Goal: Complete application form

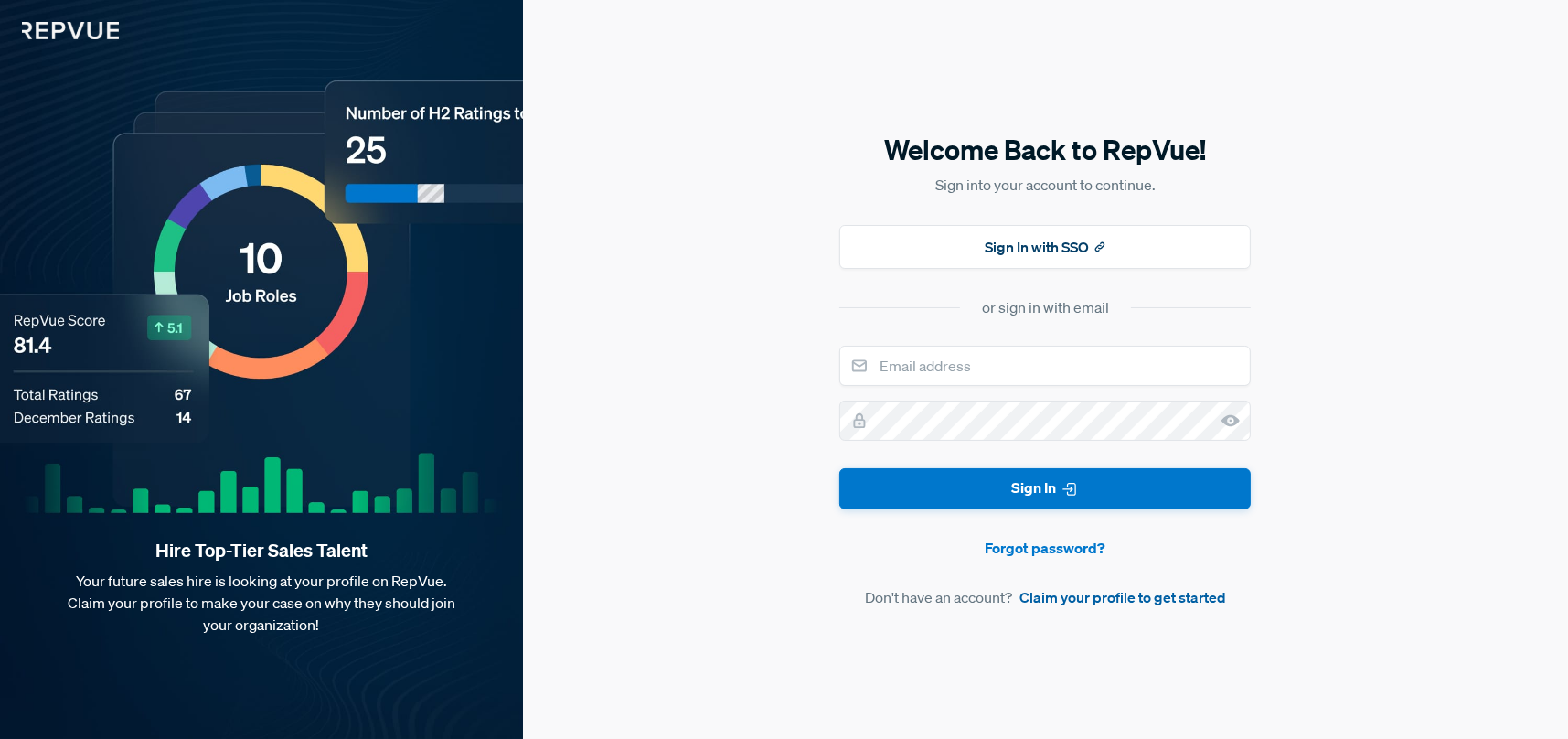
click at [1063, 596] on link "Claim your profile to get started" at bounding box center [1123, 597] width 207 height 22
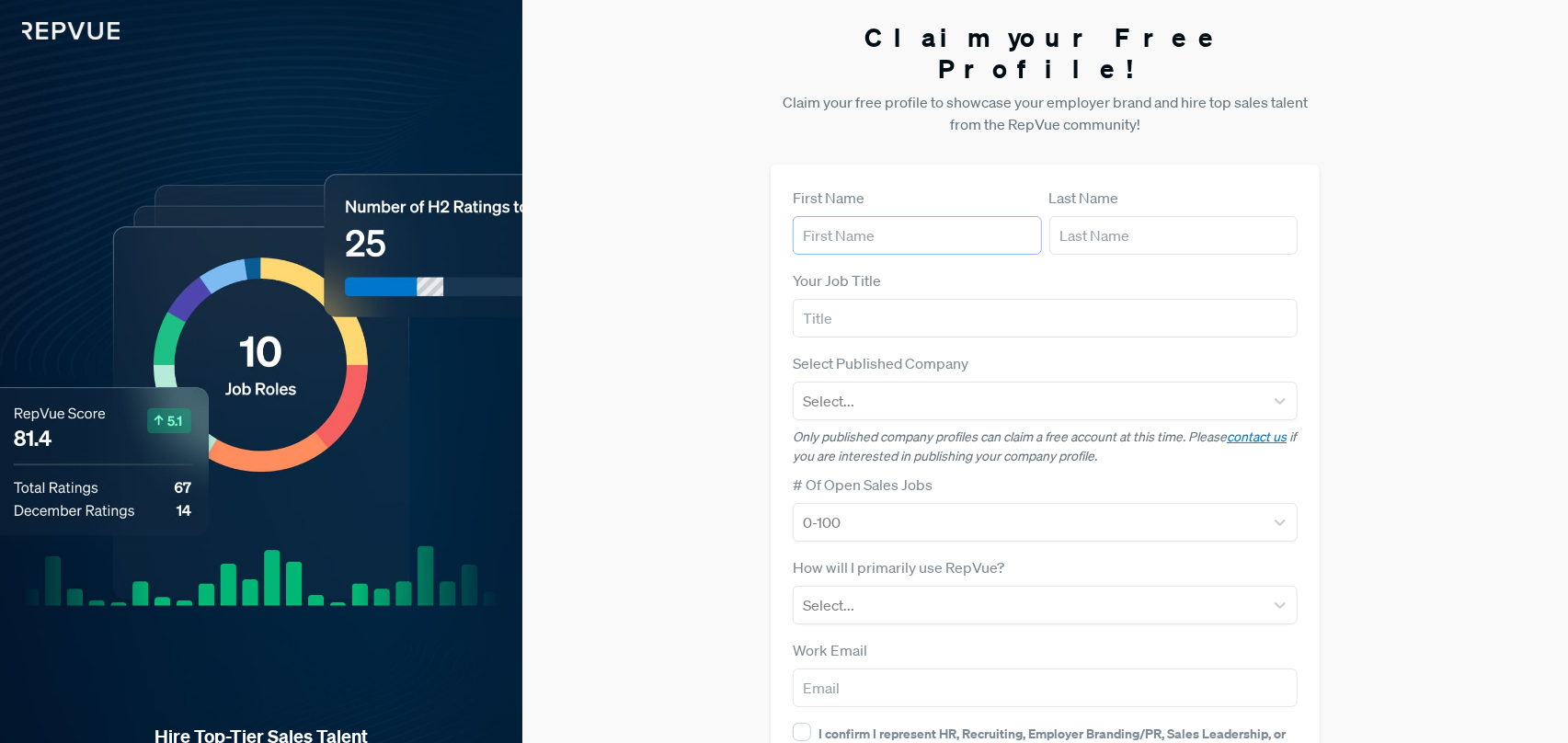
click at [855, 216] on input "text" at bounding box center [917, 235] width 248 height 39
type input "[PERSON_NAME]"
type input "Alkhalafat"
type input "Thales [GEOGRAPHIC_DATA]"
type input "[EMAIL_ADDRESS][DOMAIN_NAME]"
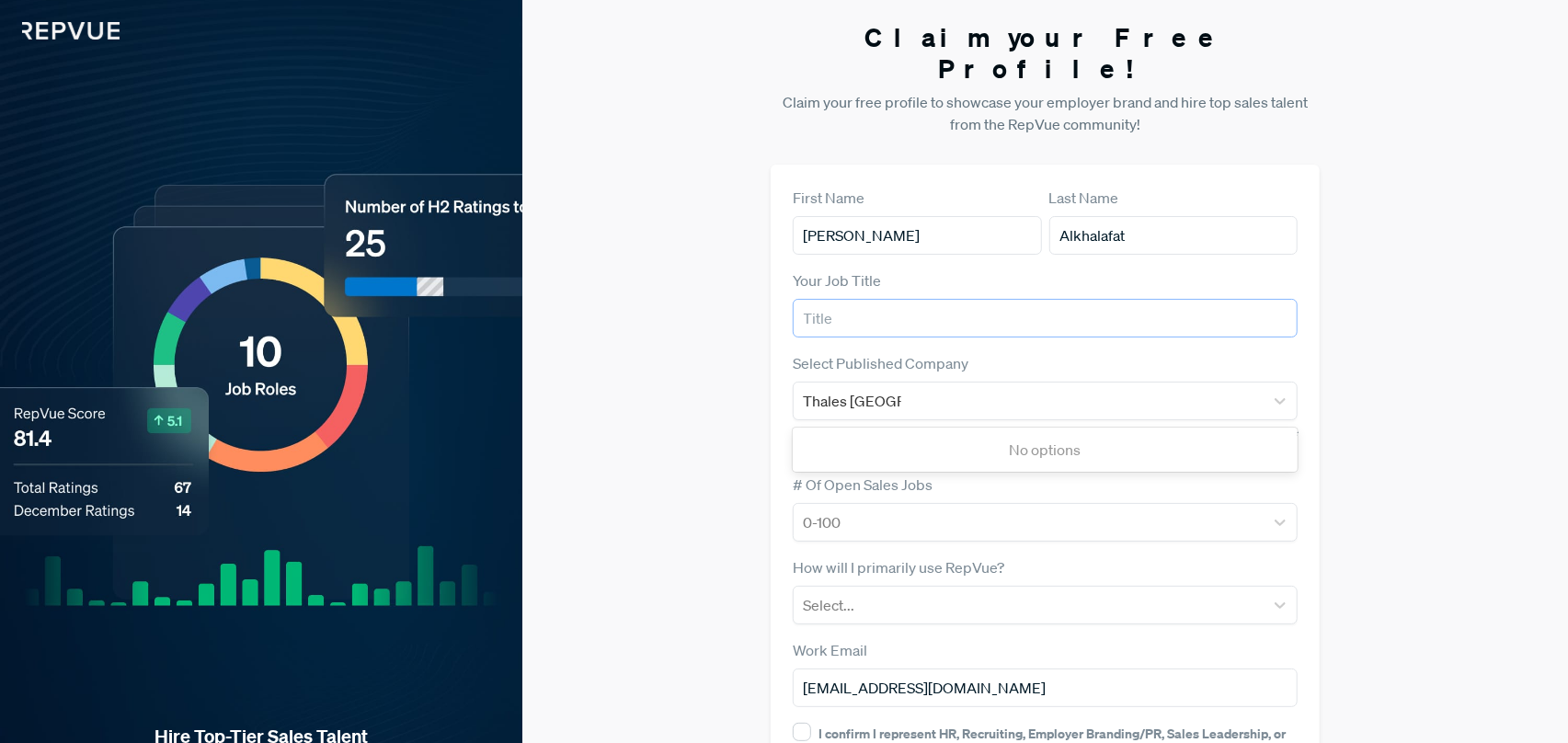
click at [904, 299] on input "text" at bounding box center [1045, 318] width 505 height 39
click at [934, 388] on div "Thales [GEOGRAPHIC_DATA]" at bounding box center [1028, 401] width 452 height 26
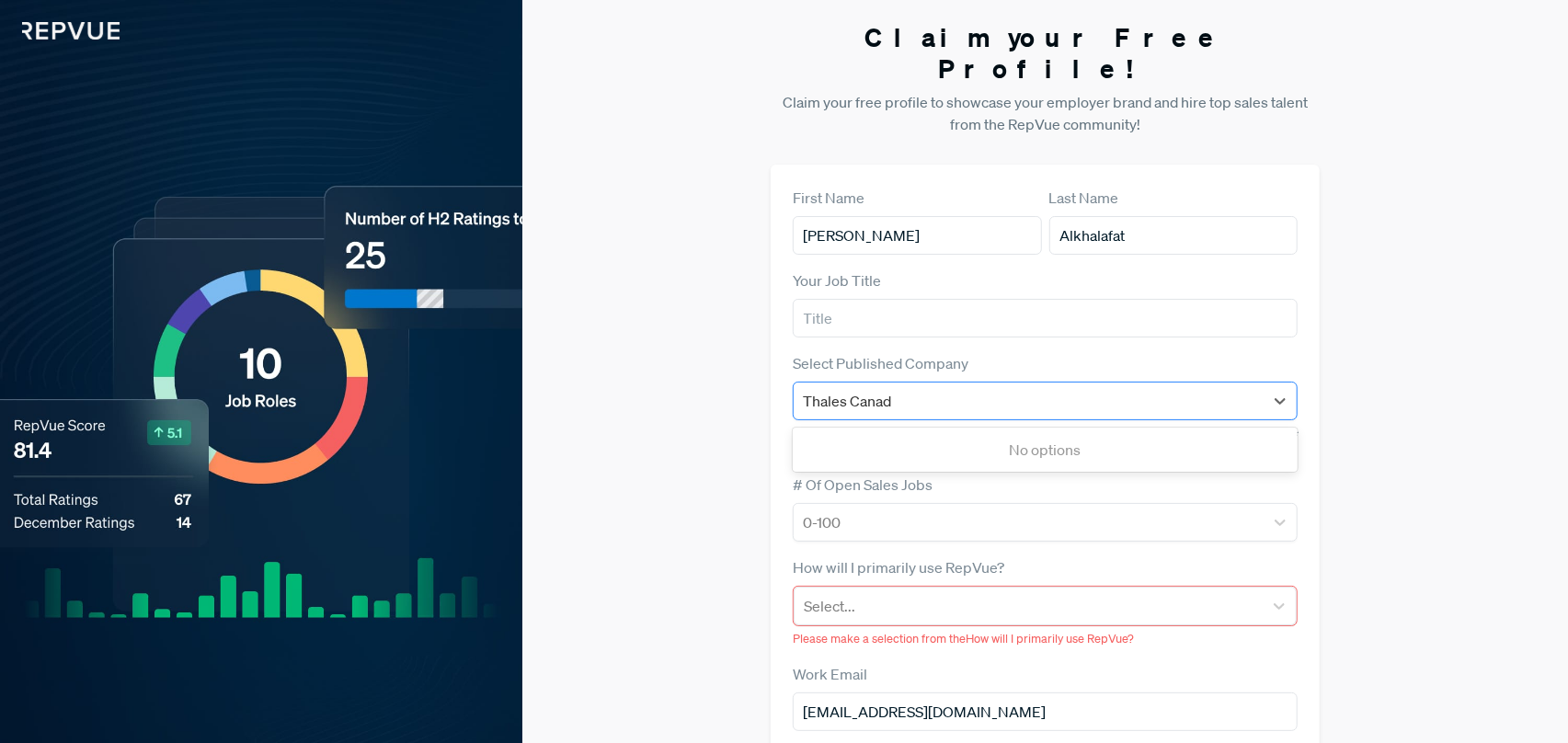
type input "Thales [GEOGRAPHIC_DATA]"
click at [930, 388] on div at bounding box center [1028, 401] width 452 height 26
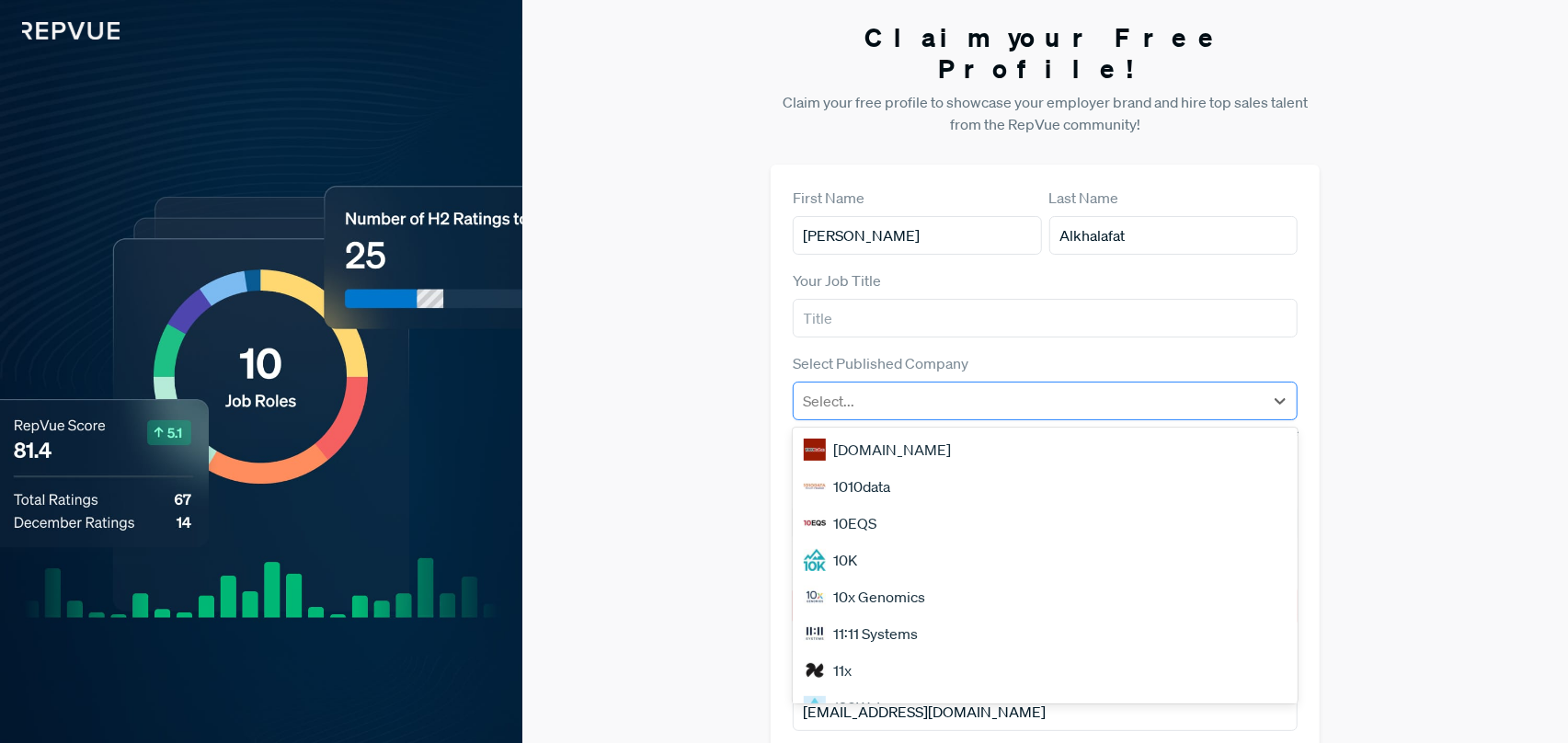
click at [930, 388] on div at bounding box center [1028, 401] width 452 height 26
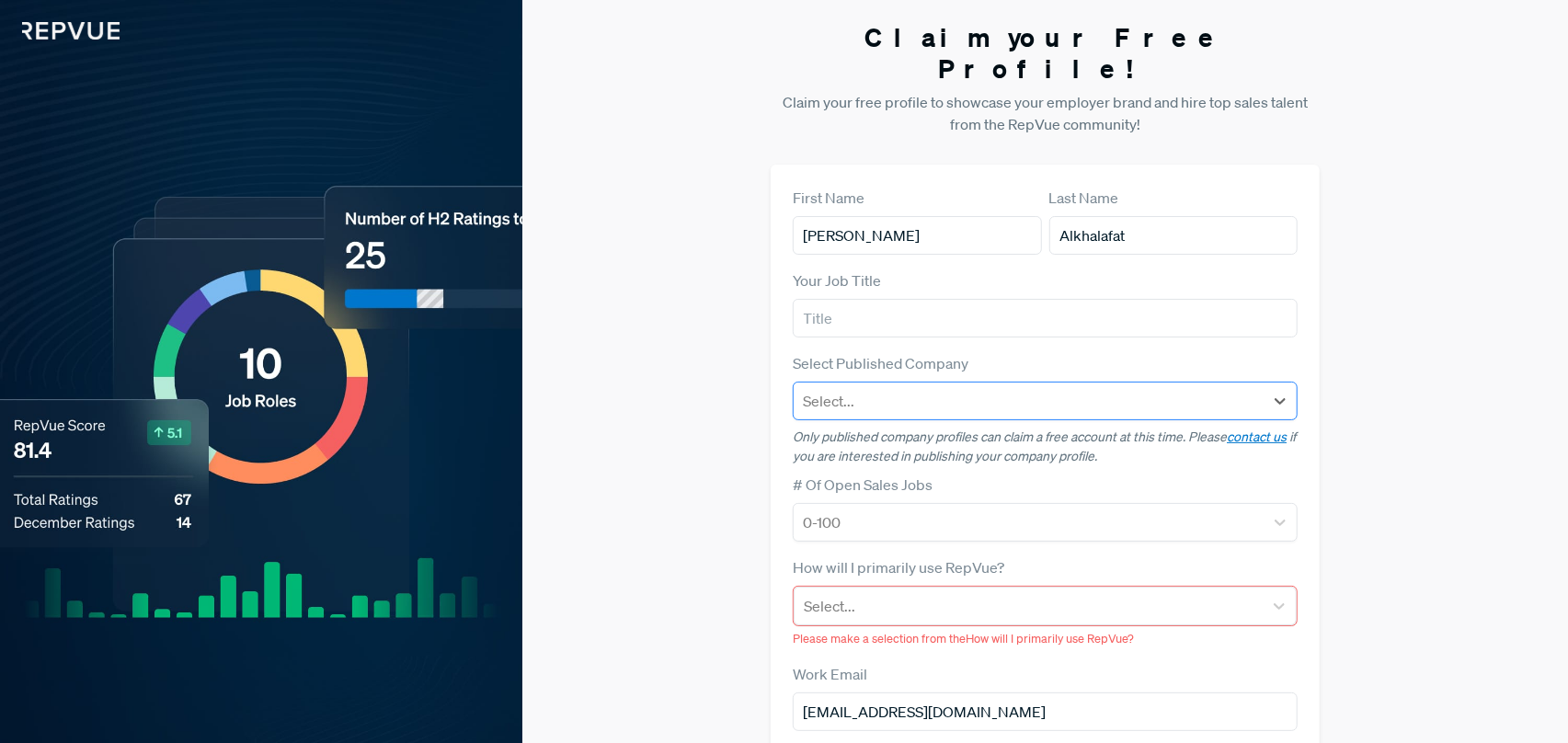
click at [930, 388] on div at bounding box center [1028, 401] width 452 height 26
click at [1016, 318] on form "First Name [PERSON_NAME] Last Name [PERSON_NAME] Your Job Title Select Publishe…" at bounding box center [1045, 545] width 505 height 718
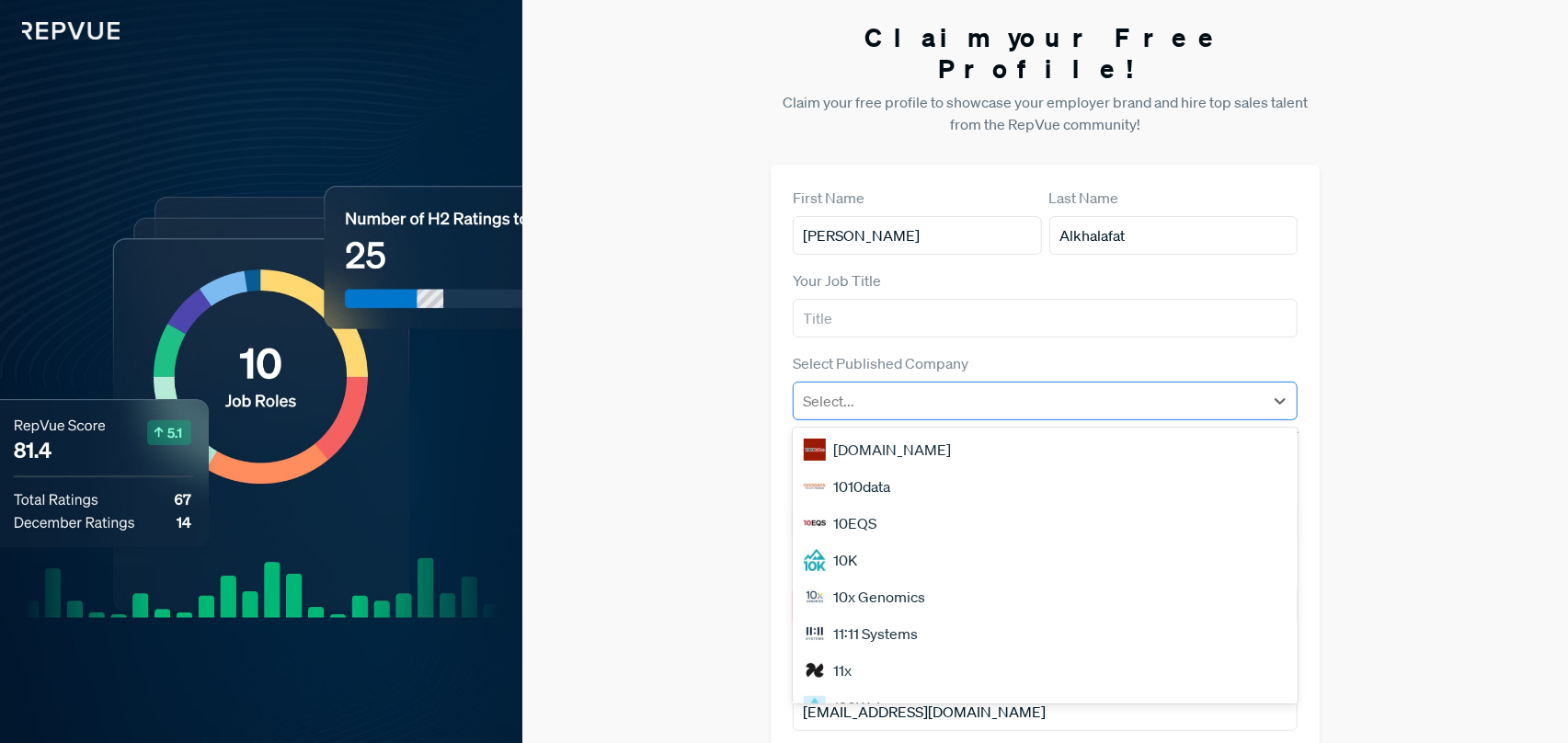
click at [978, 388] on div at bounding box center [1028, 401] width 452 height 26
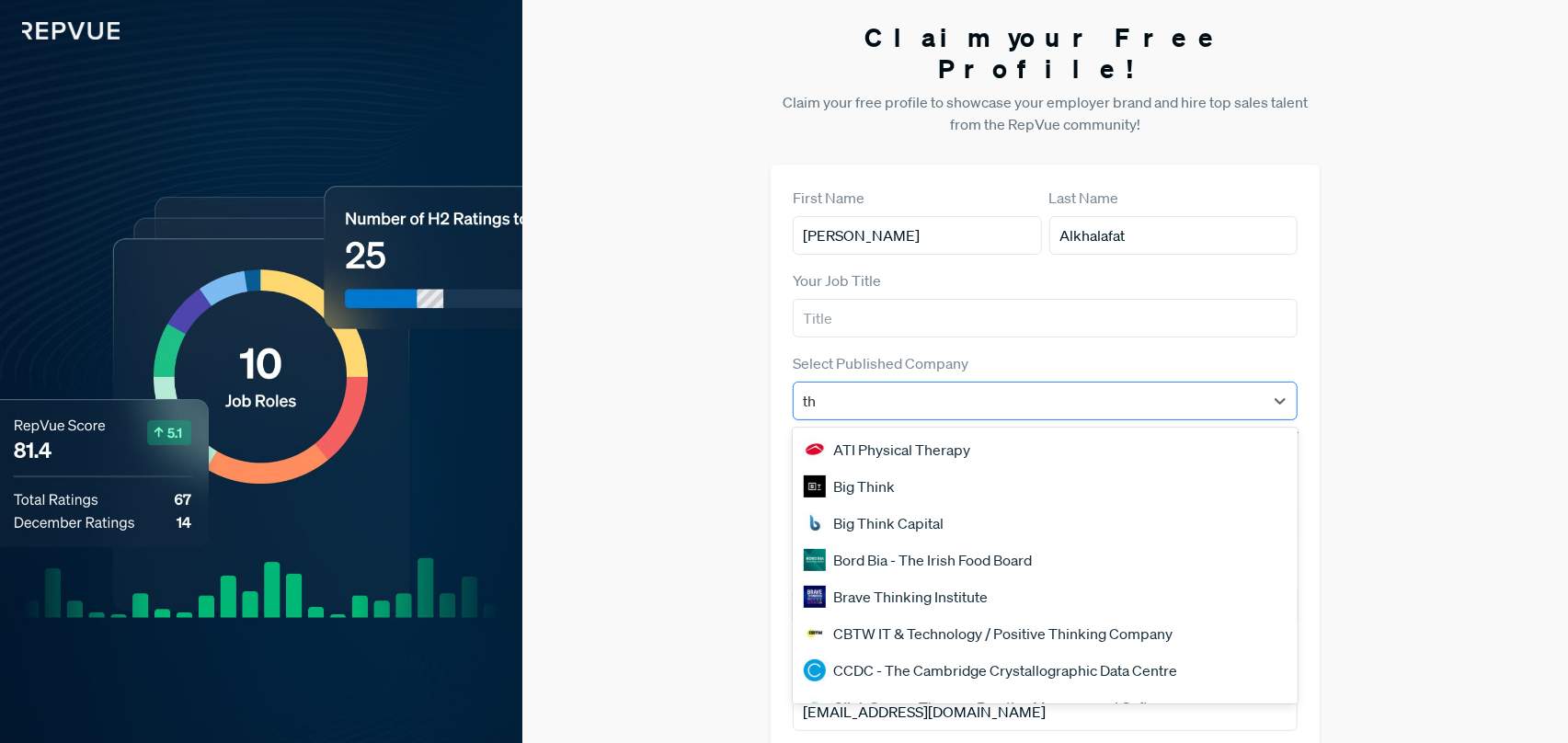
type input "tha"
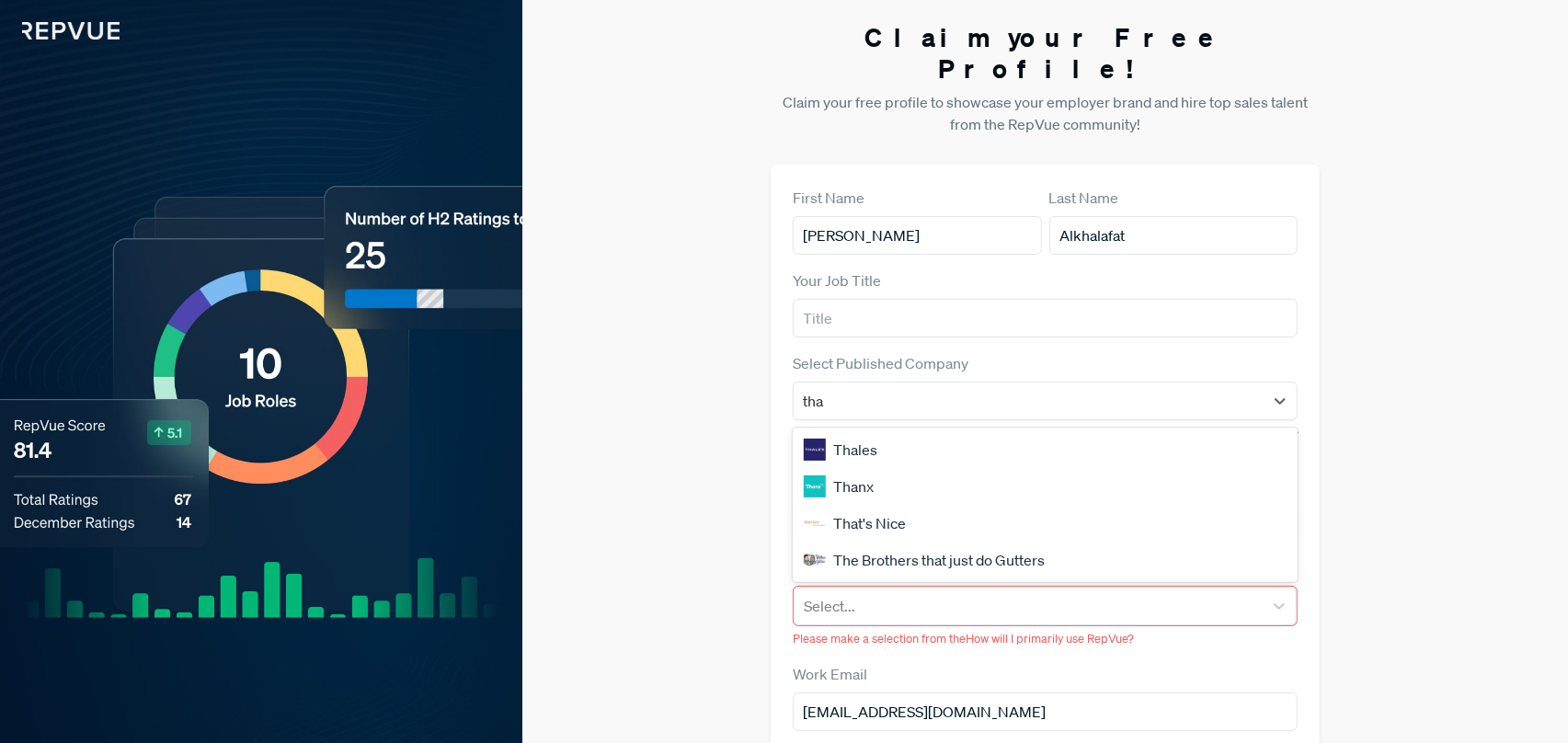
click at [1031, 431] on div "Thales" at bounding box center [1045, 449] width 505 height 37
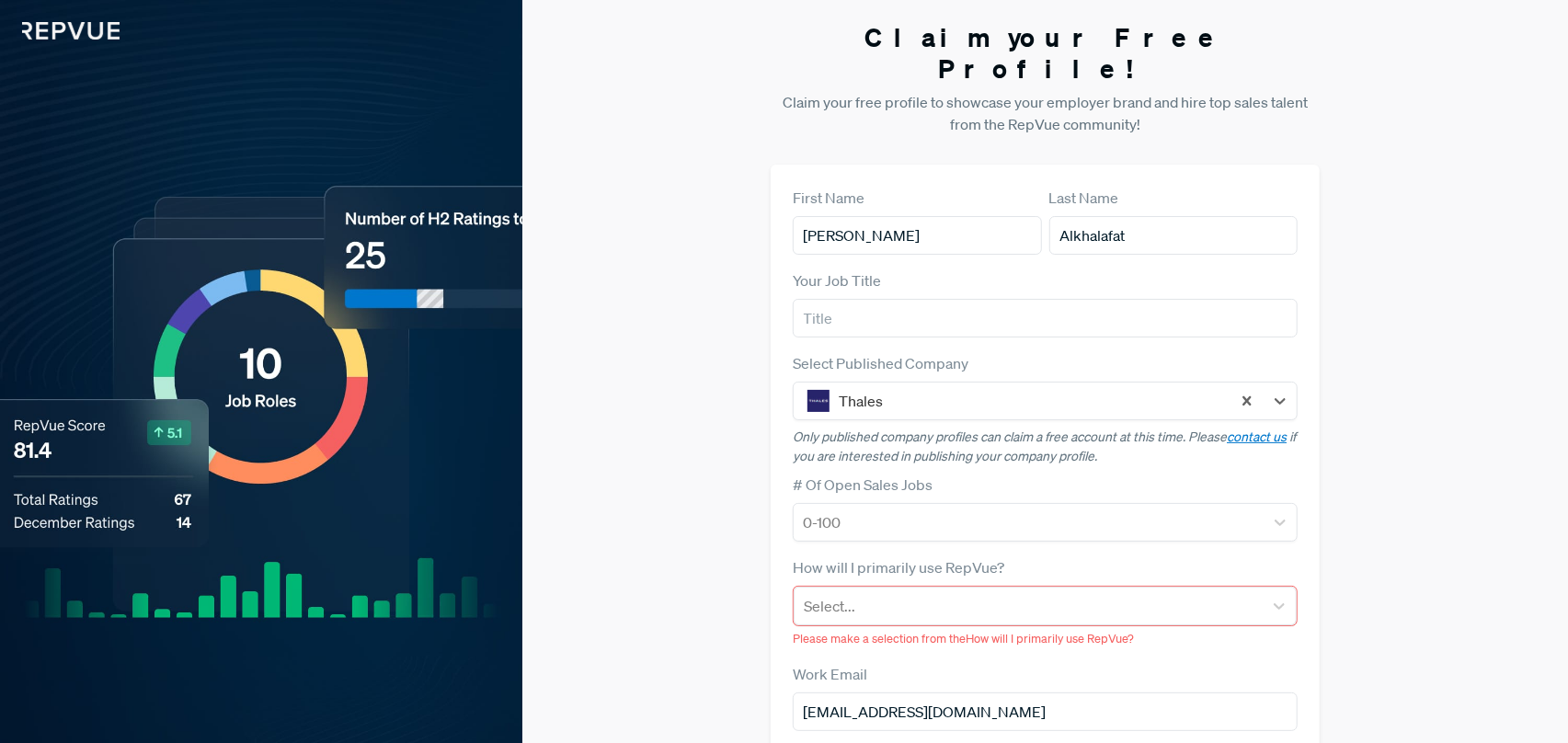
click at [708, 428] on div "Claim your Free Profile! Claim your free profile to showcase your employer bran…" at bounding box center [1045, 474] width 1045 height 949
